Goal: Find specific page/section: Find specific page/section

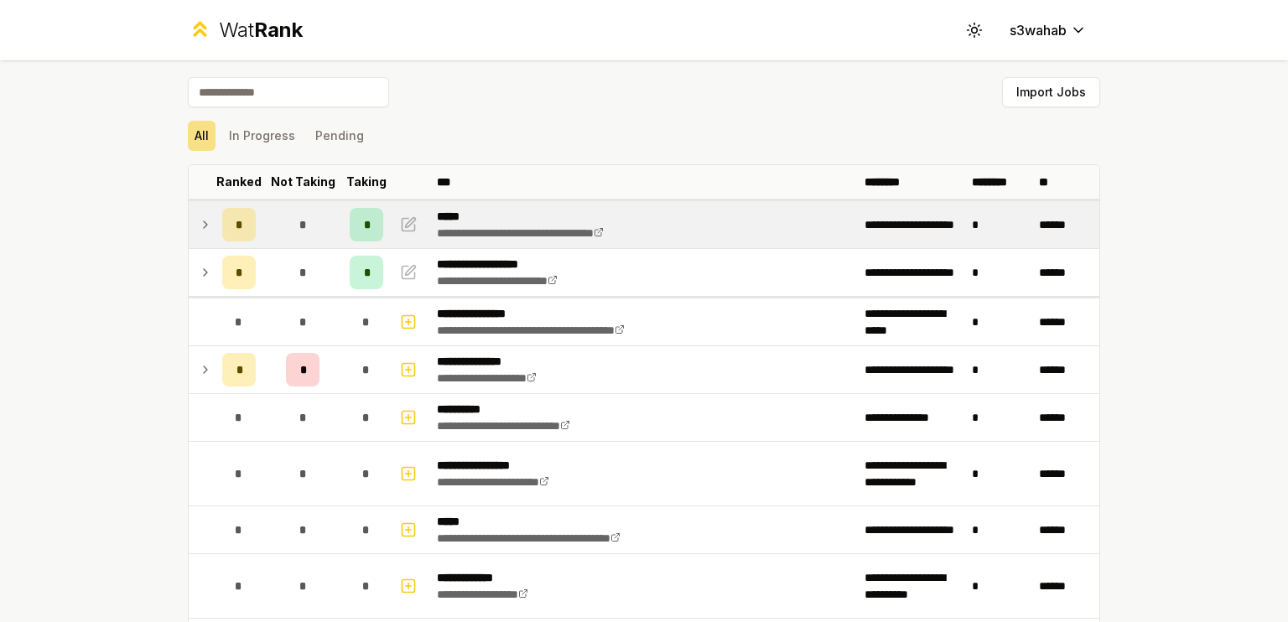
click at [295, 204] on td "*" at bounding box center [302, 224] width 80 height 47
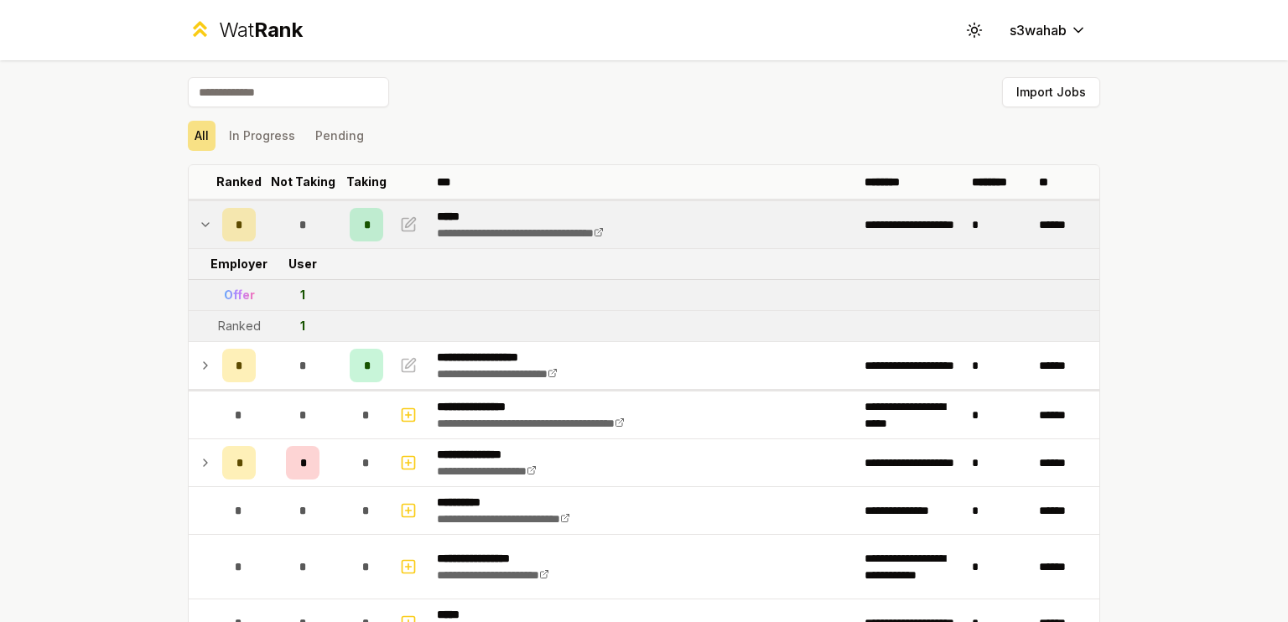
scroll to position [70, 0]
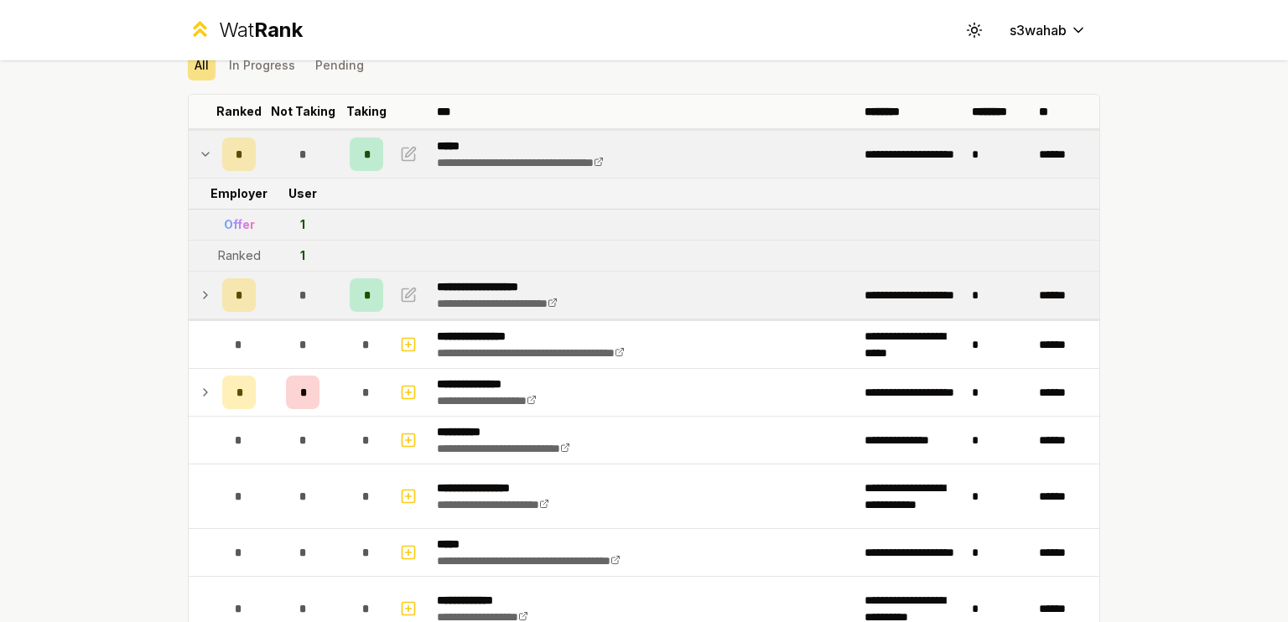
click at [298, 300] on span "*" at bounding box center [302, 295] width 8 height 17
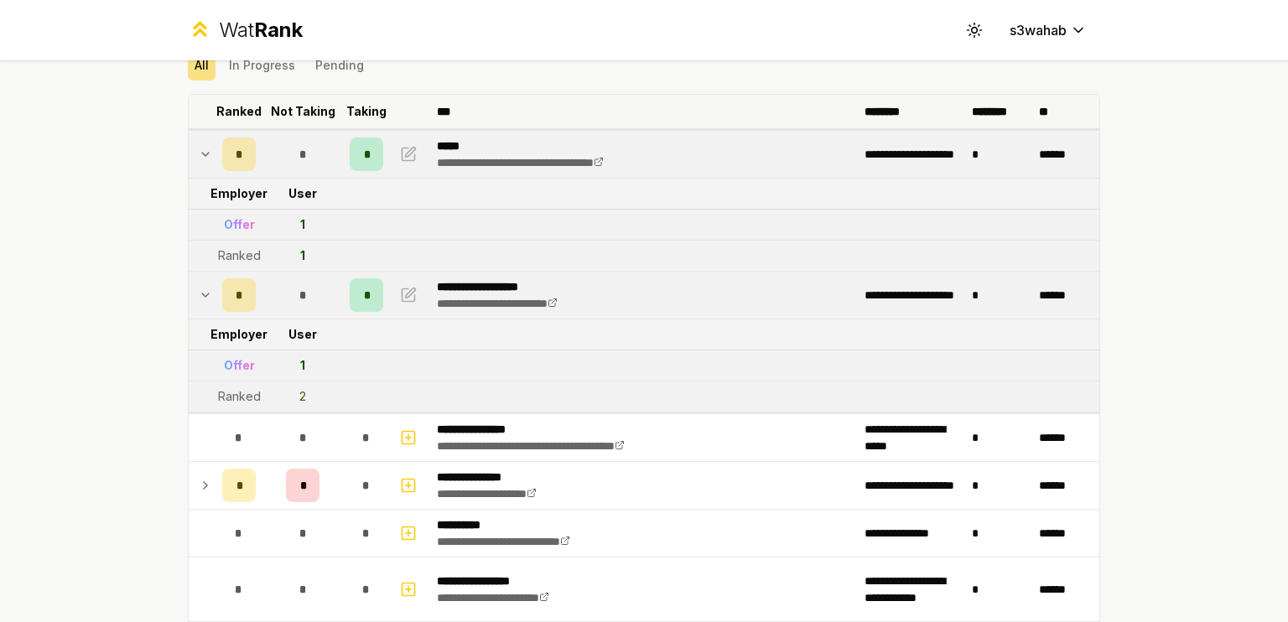
scroll to position [0, 0]
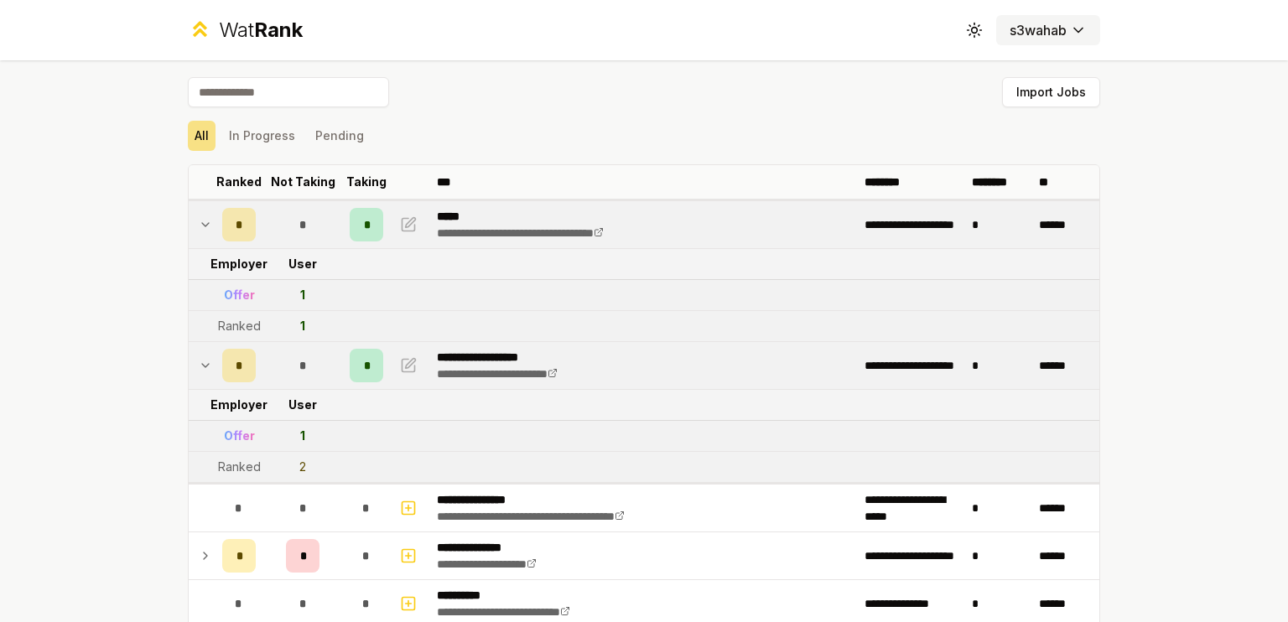
click at [1053, 36] on html "**********" at bounding box center [644, 311] width 1288 height 622
click at [834, 83] on html "**********" at bounding box center [644, 311] width 1288 height 622
click at [292, 31] on span "Rank" at bounding box center [278, 30] width 49 height 24
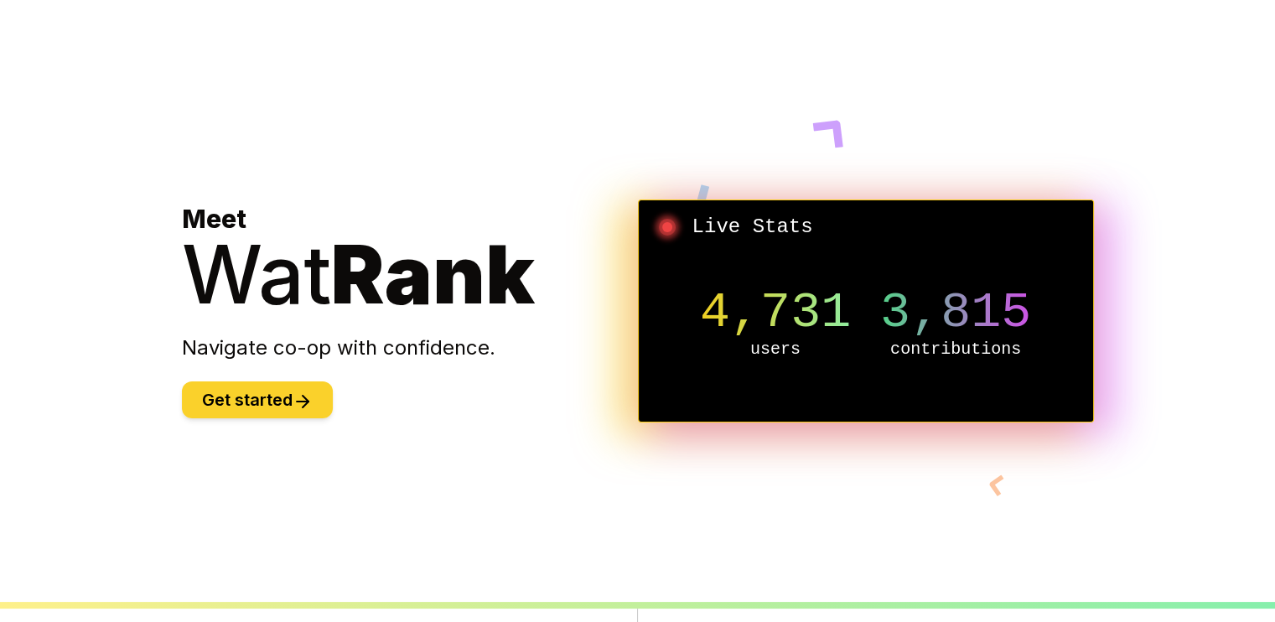
click at [312, 404] on icon at bounding box center [303, 402] width 20 height 20
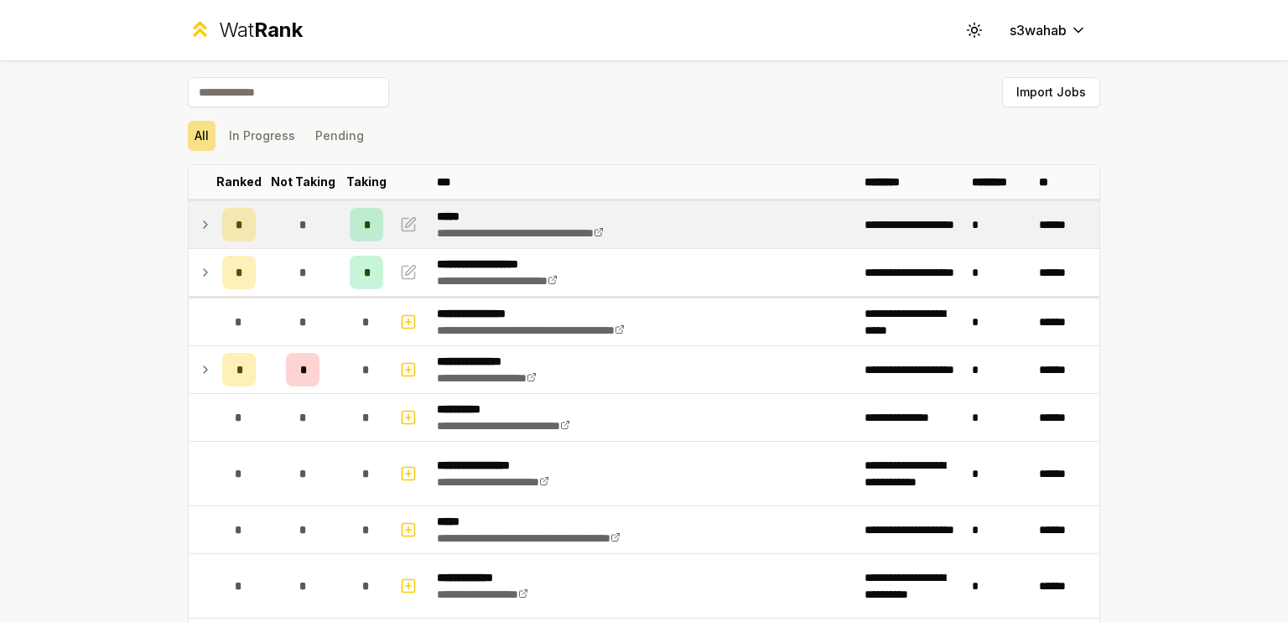
click at [318, 207] on td "*" at bounding box center [302, 224] width 80 height 47
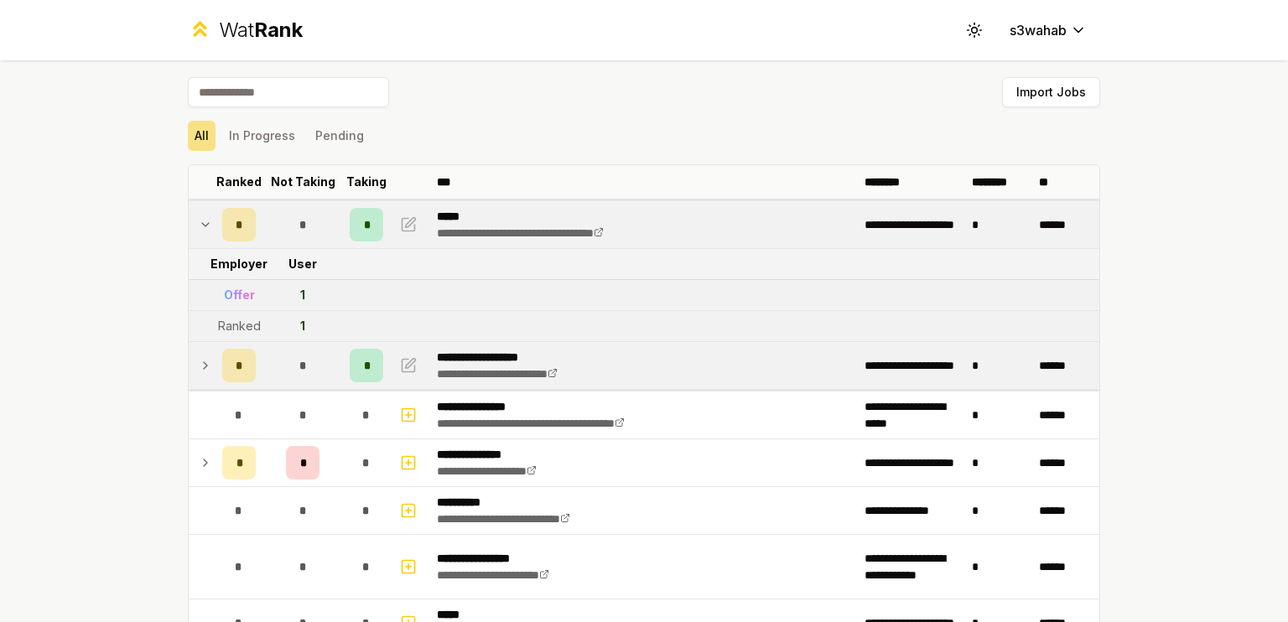
click at [236, 360] on span "*" at bounding box center [240, 365] width 8 height 17
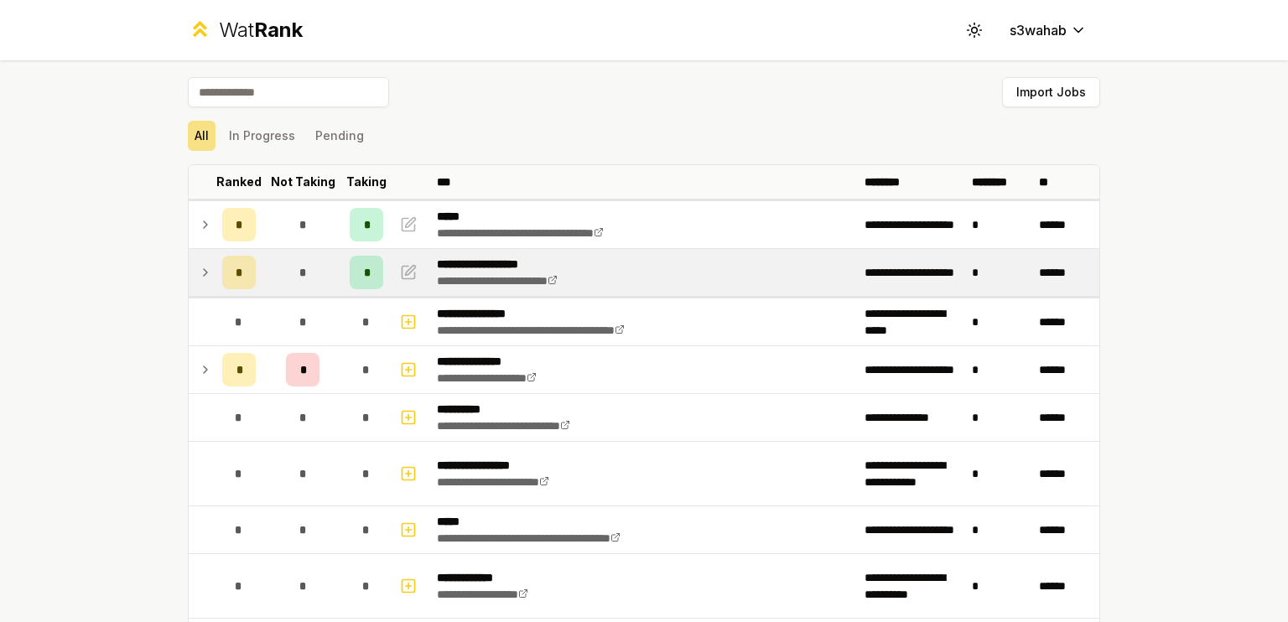
click at [201, 275] on icon at bounding box center [205, 272] width 13 height 20
